Goal: Task Accomplishment & Management: Use online tool/utility

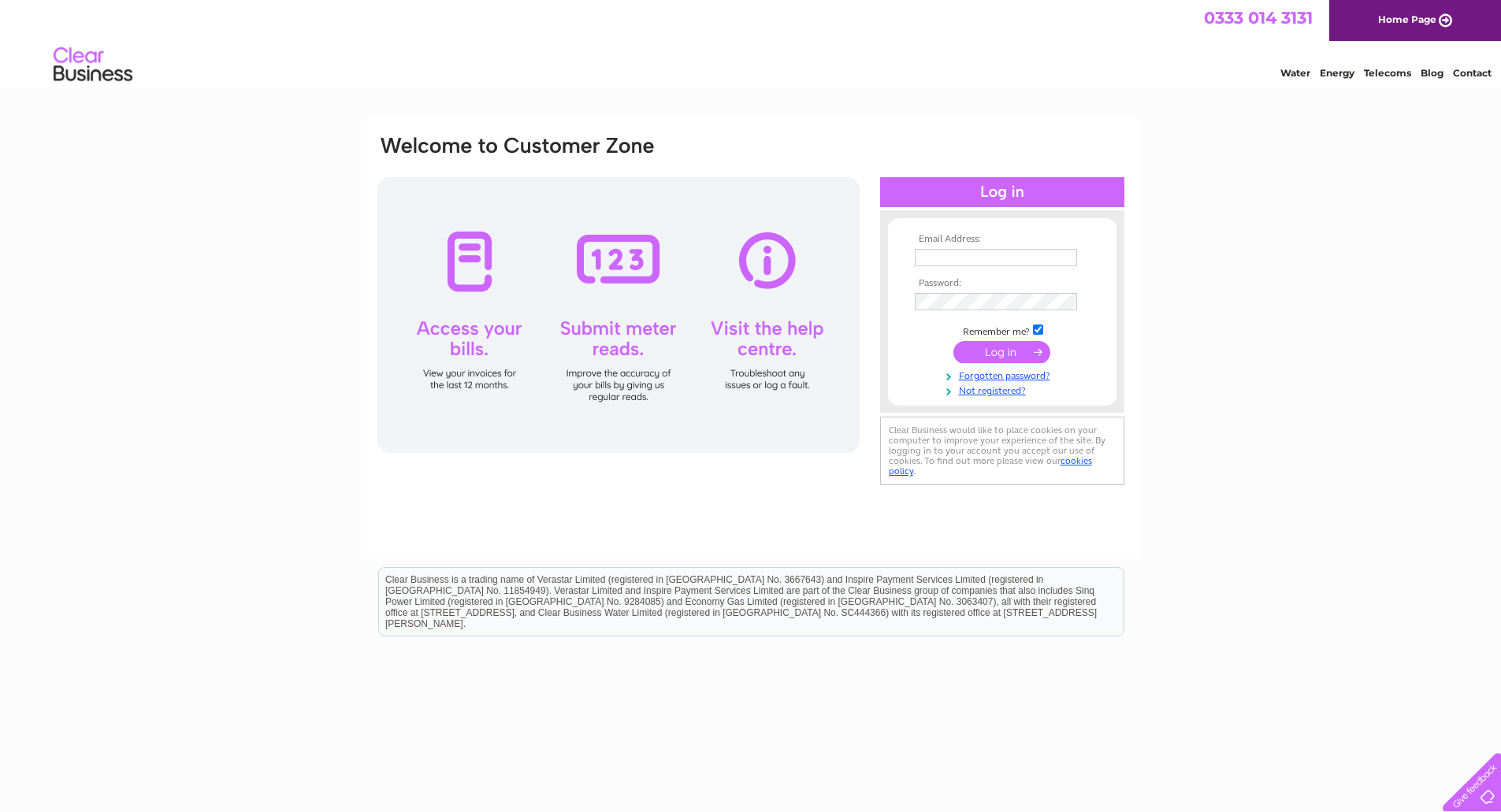
type input "bill@samproperties.co.uk"
click at [1019, 360] on input "submit" at bounding box center [1002, 354] width 97 height 22
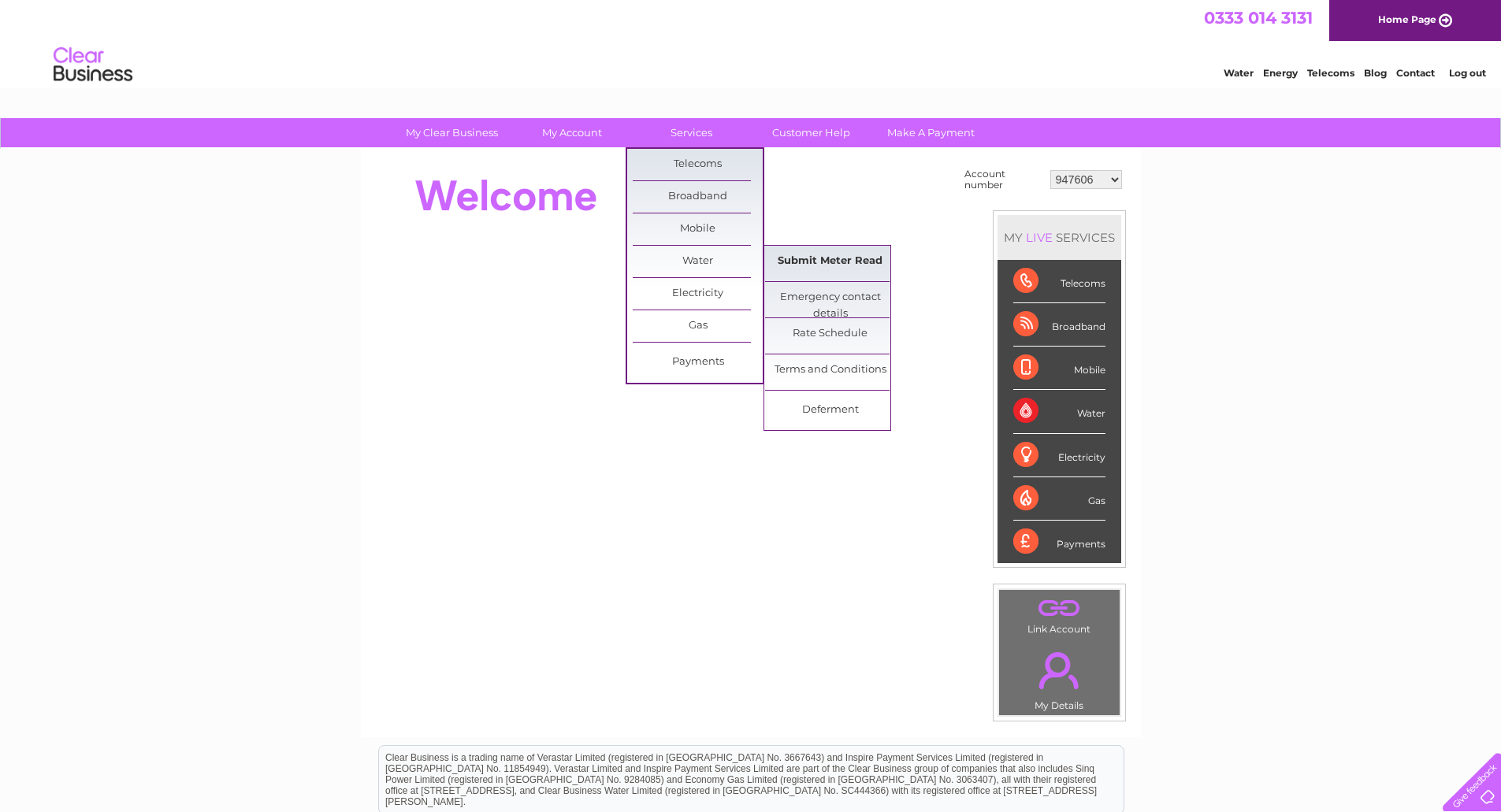
click at [810, 273] on link "Submit Meter Read" at bounding box center [830, 262] width 130 height 32
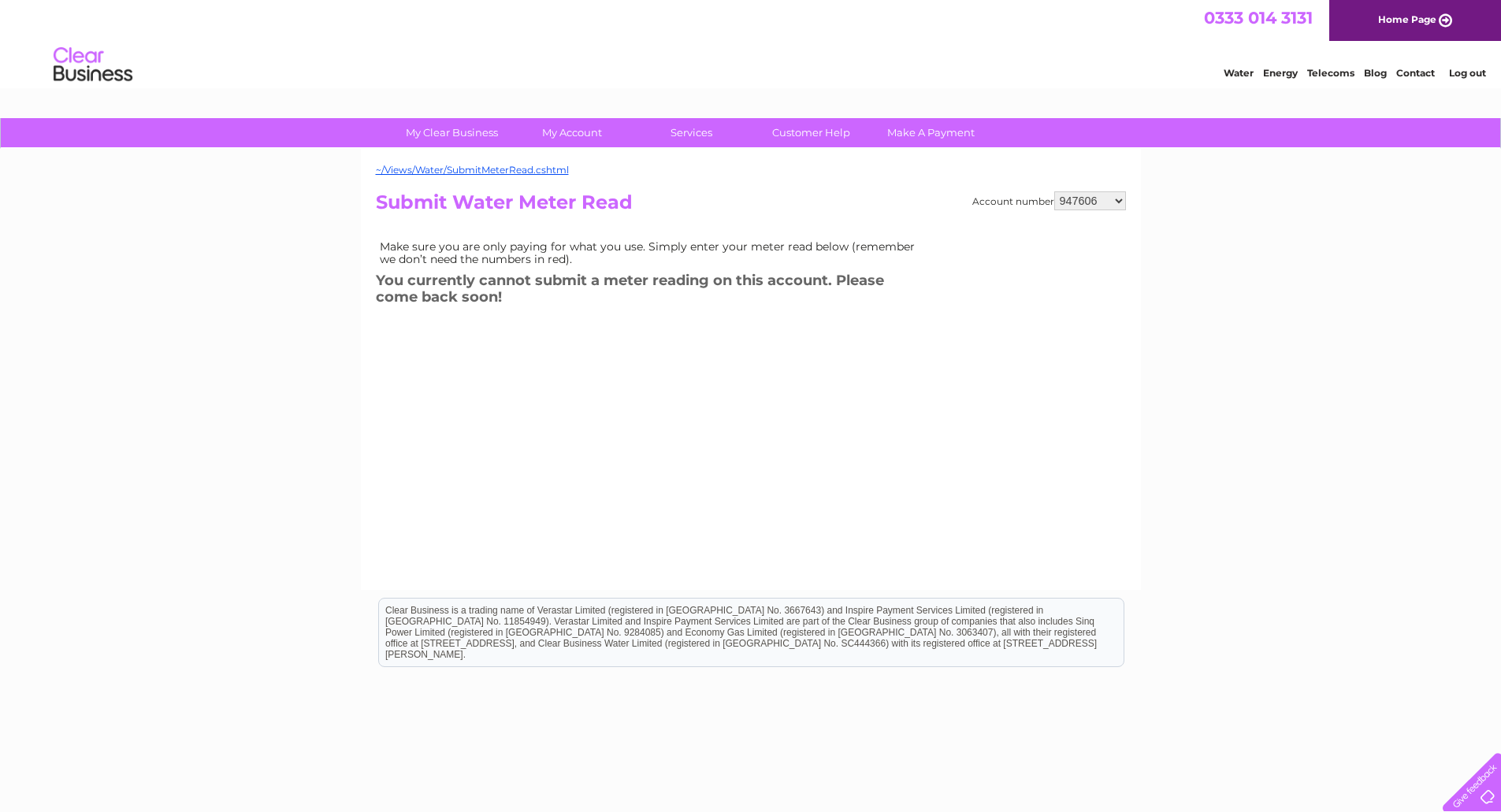
click at [1095, 201] on select "947606 995957 998503 998504 1090020 1090024 30300504" at bounding box center [1090, 201] width 71 height 19
select select "995957"
click at [1055, 191] on select "947606 995957 998503 998504 1090020 1090024 30300504" at bounding box center [1090, 201] width 71 height 19
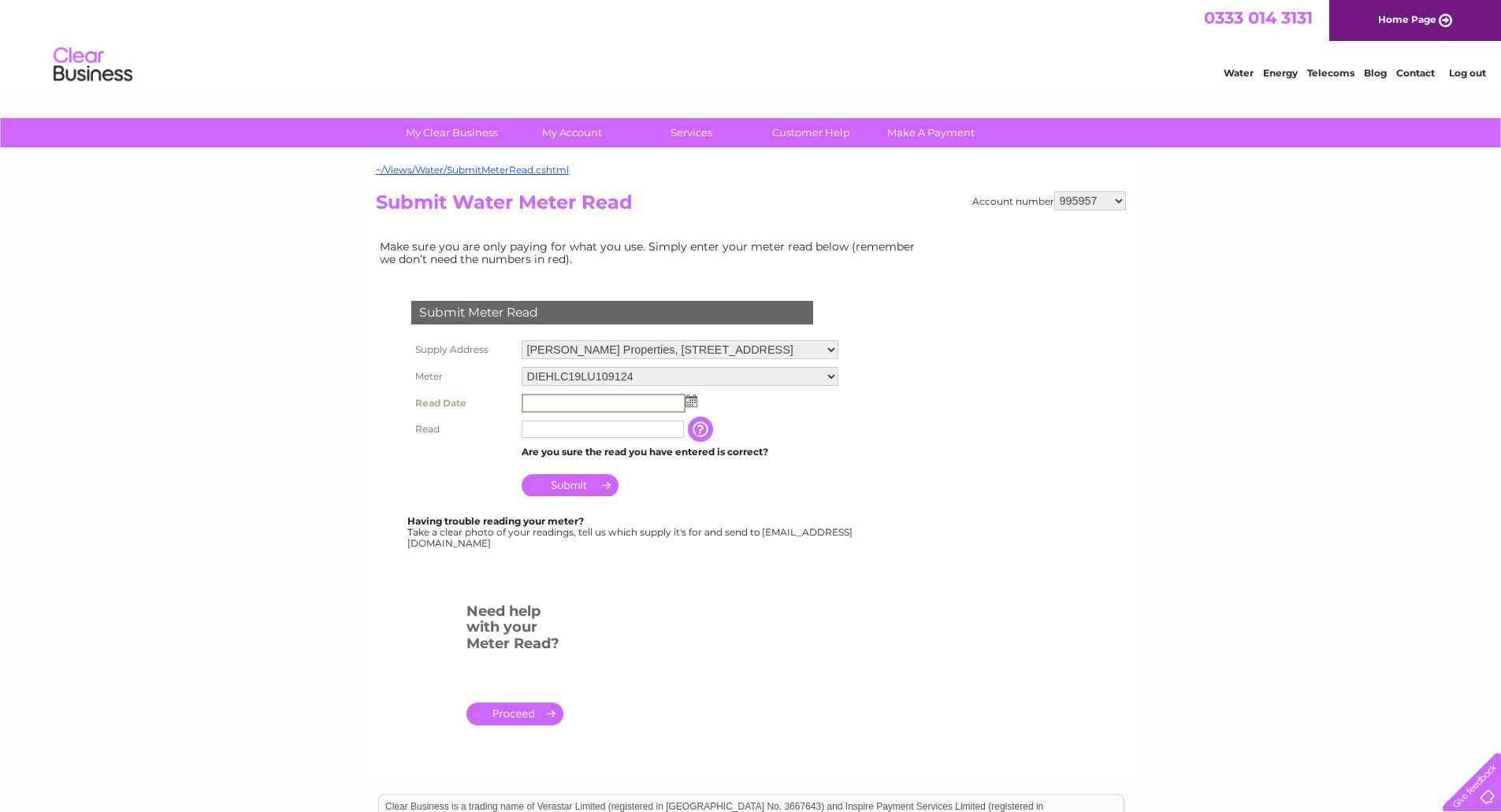
click at [583, 400] on input "text" at bounding box center [604, 403] width 164 height 19
click at [582, 432] on input "text" at bounding box center [604, 429] width 164 height 19
type input "2071"
click at [685, 404] on img at bounding box center [689, 400] width 12 height 13
click at [563, 467] on link "1" at bounding box center [561, 469] width 25 height 16
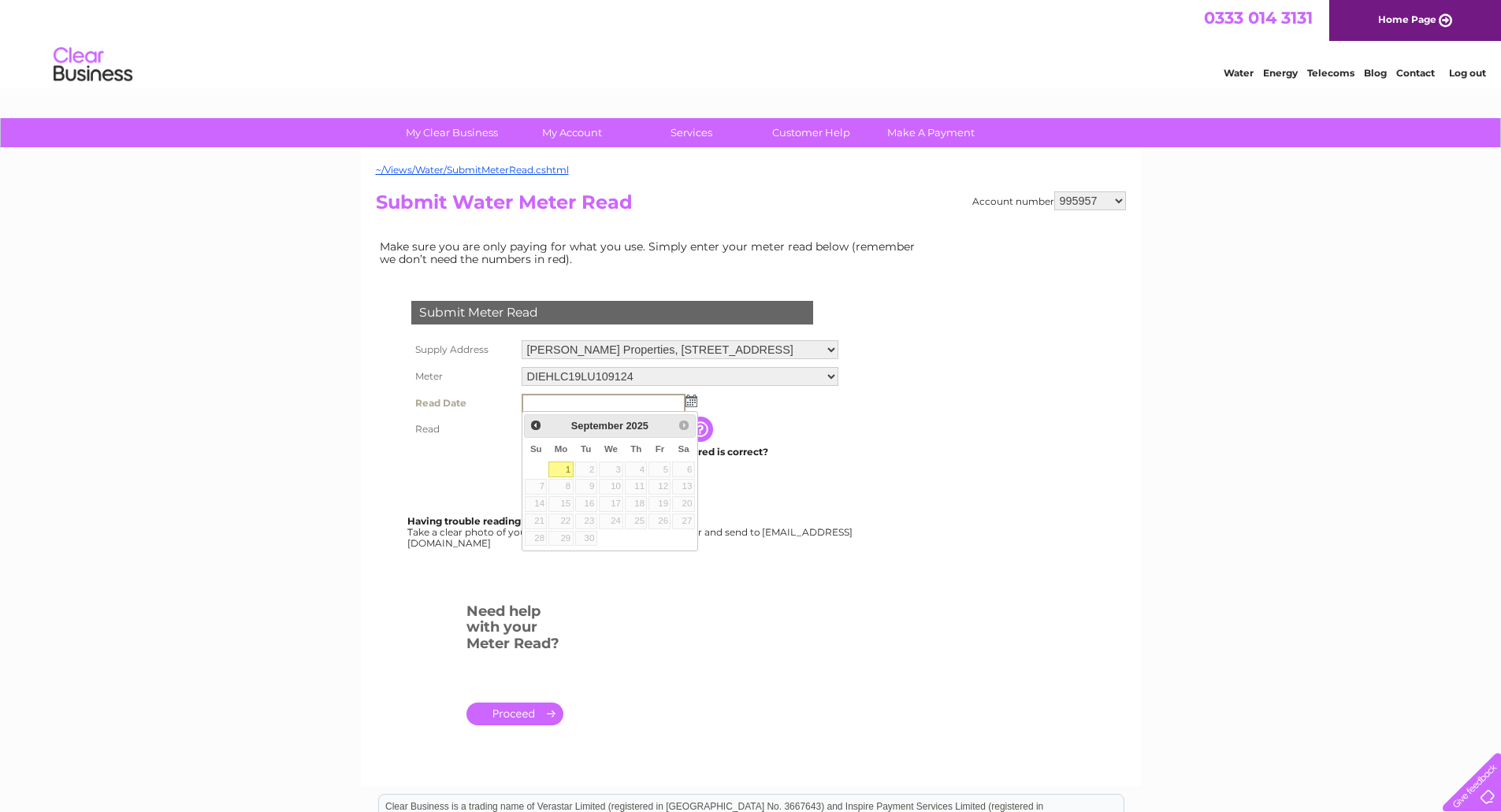
type input "2025/09/01"
click at [587, 487] on input "Submit" at bounding box center [570, 483] width 97 height 22
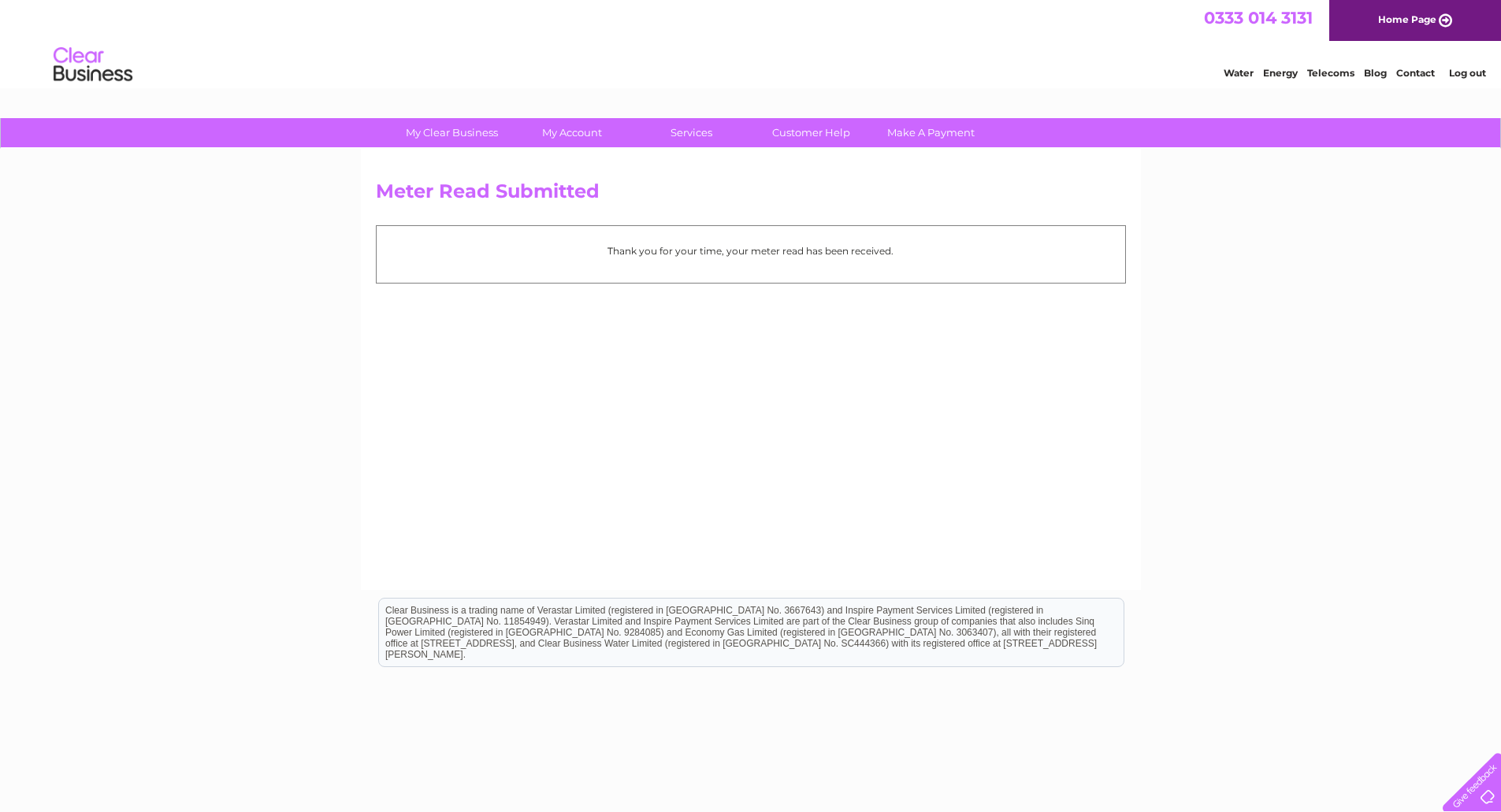
click at [1461, 71] on link "Log out" at bounding box center [1468, 72] width 37 height 12
